Goal: Check status: Check status

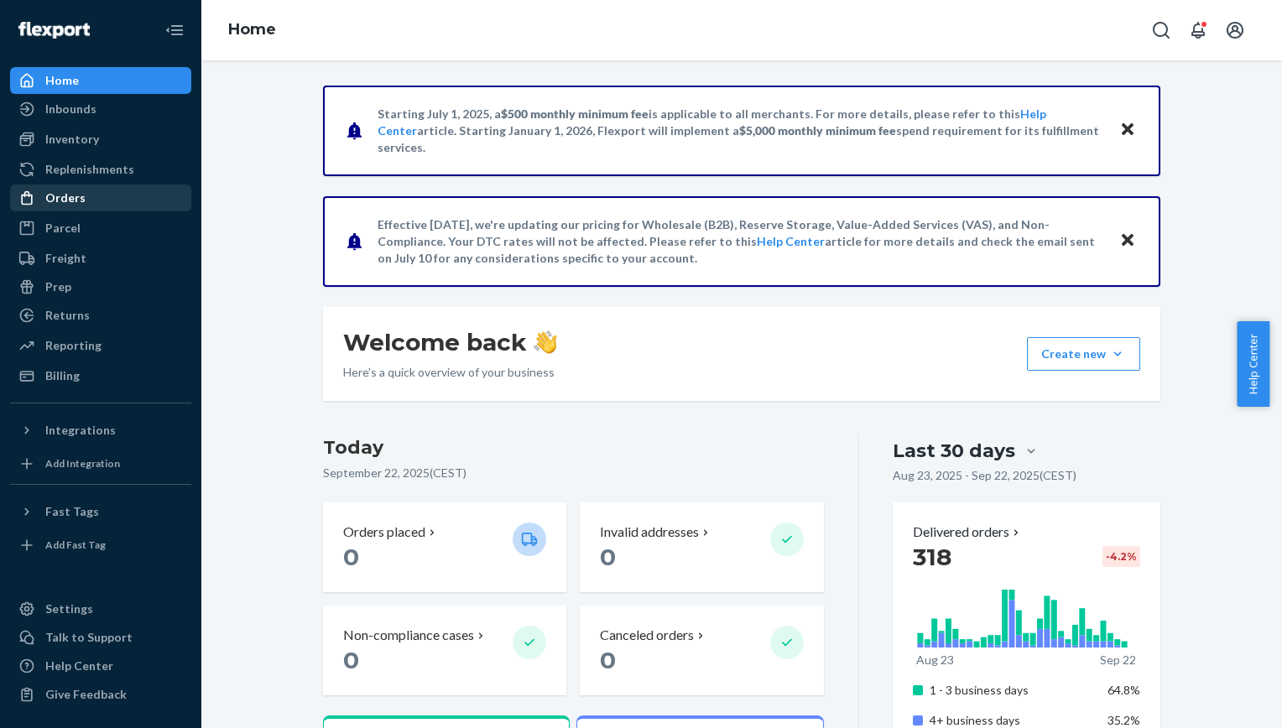
click at [86, 196] on div "Orders" at bounding box center [101, 197] width 178 height 23
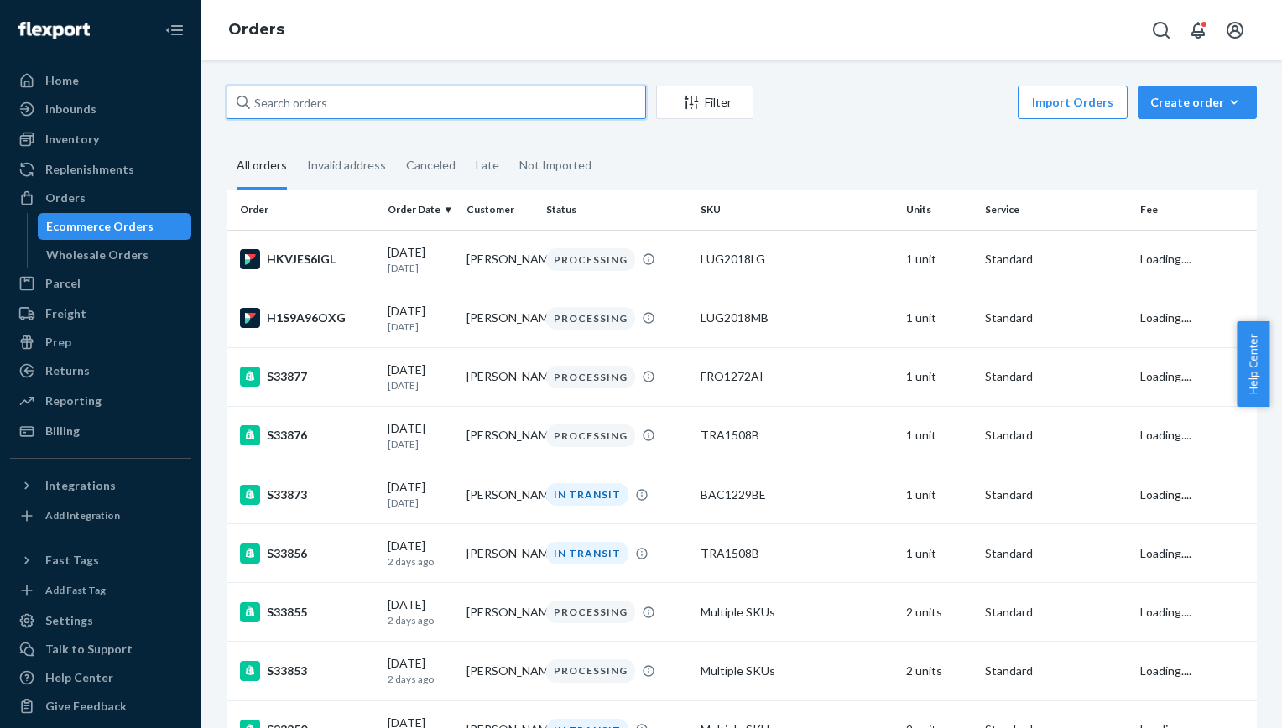
click at [326, 107] on input "text" at bounding box center [436, 103] width 419 height 34
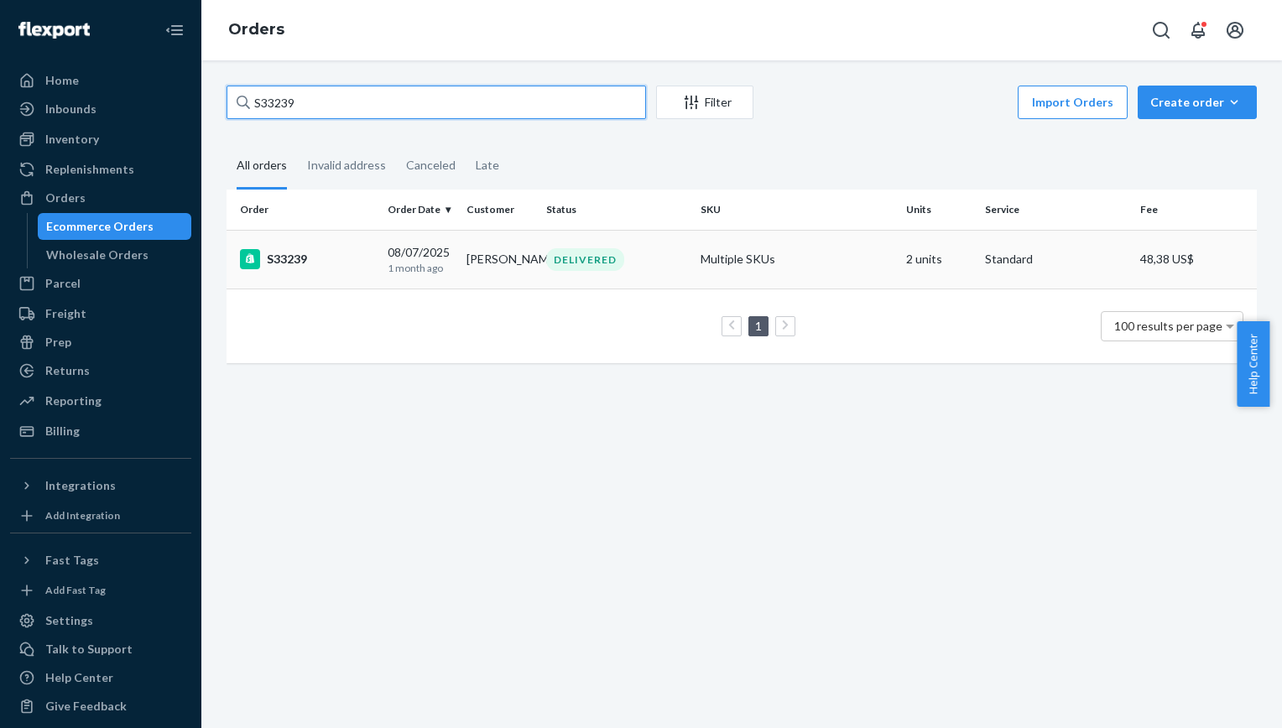
type input "S33239"
click at [440, 253] on div "[DATE] [DATE]" at bounding box center [420, 259] width 65 height 31
